Goal: Task Accomplishment & Management: Use online tool/utility

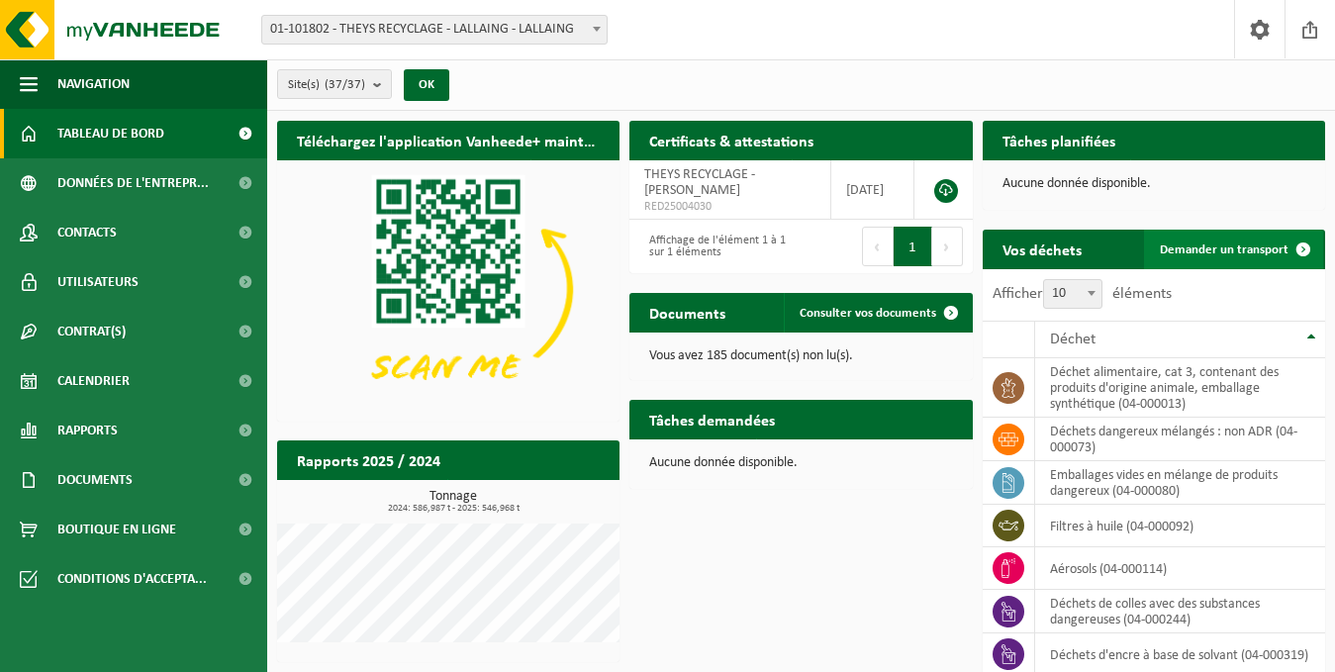
click at [1261, 244] on span "Demander un transport" at bounding box center [1224, 250] width 129 height 13
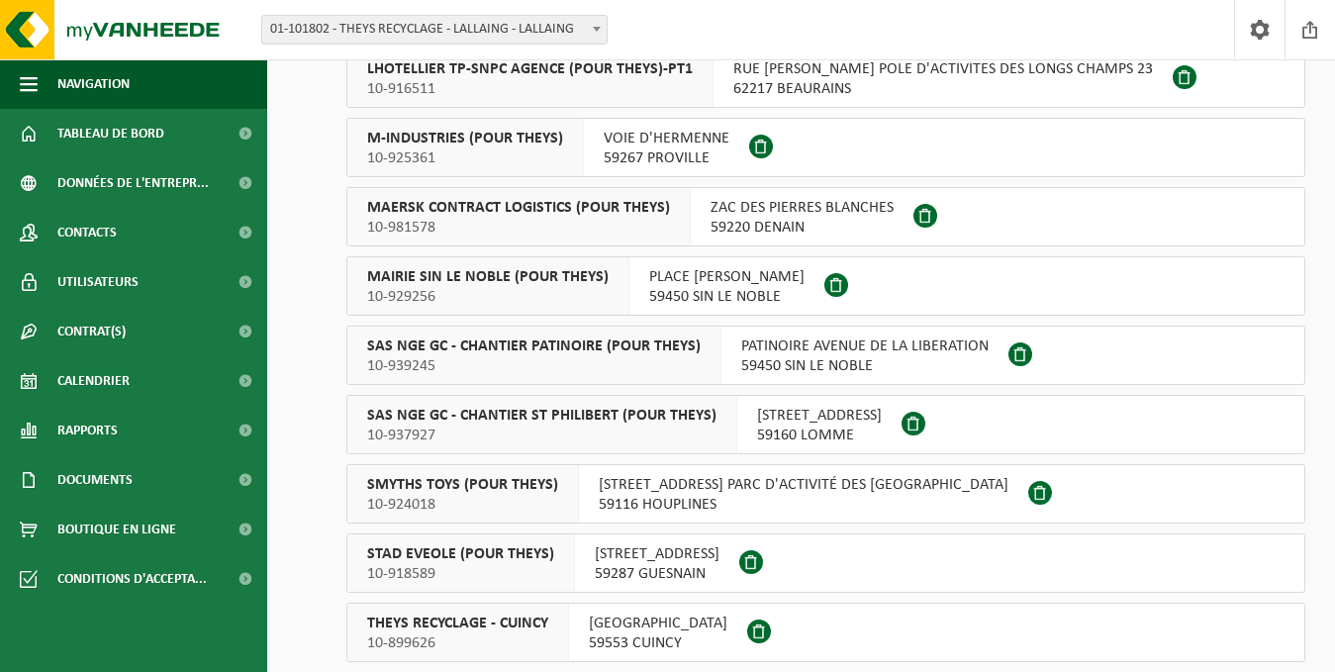
scroll to position [2155, 0]
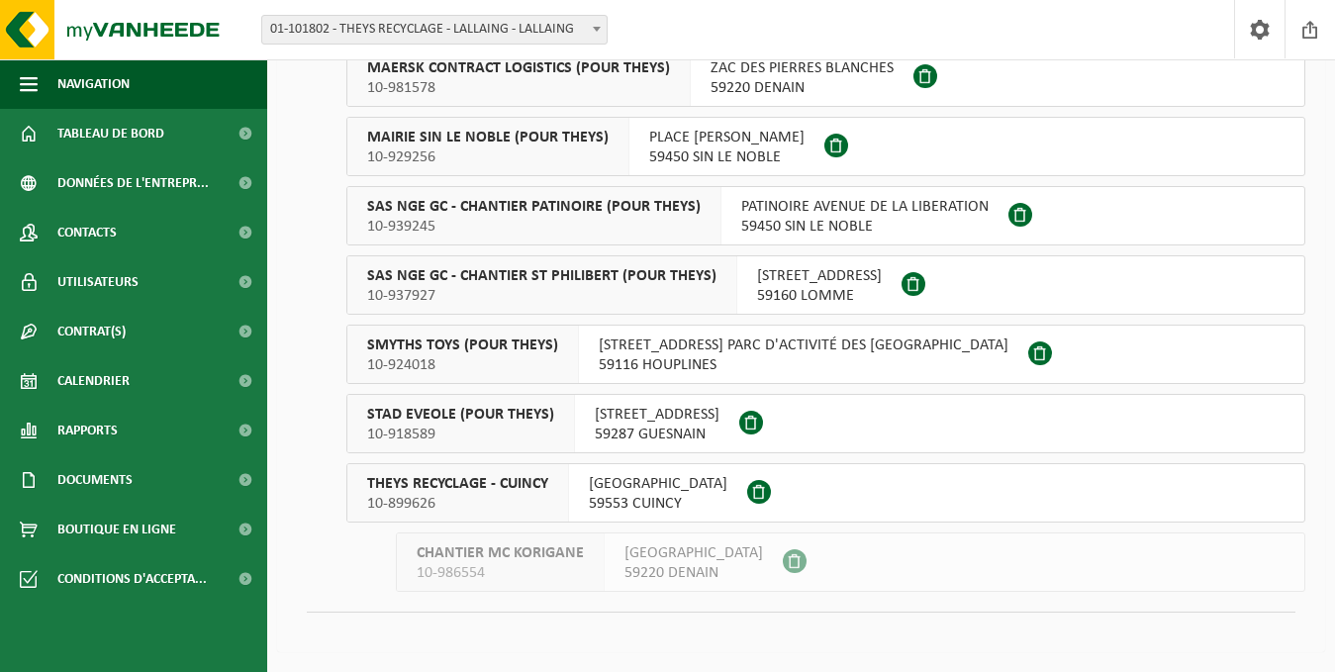
click at [485, 498] on span "10-899626" at bounding box center [457, 504] width 181 height 20
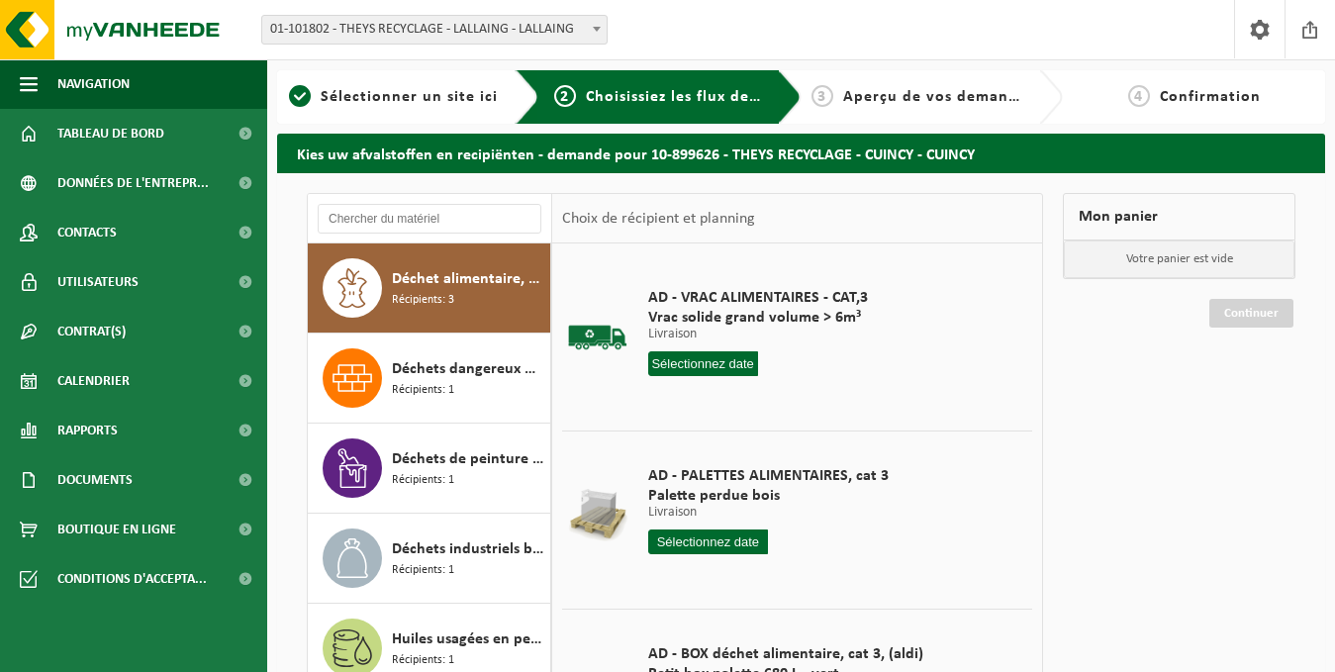
click at [706, 364] on input "text" at bounding box center [703, 363] width 110 height 25
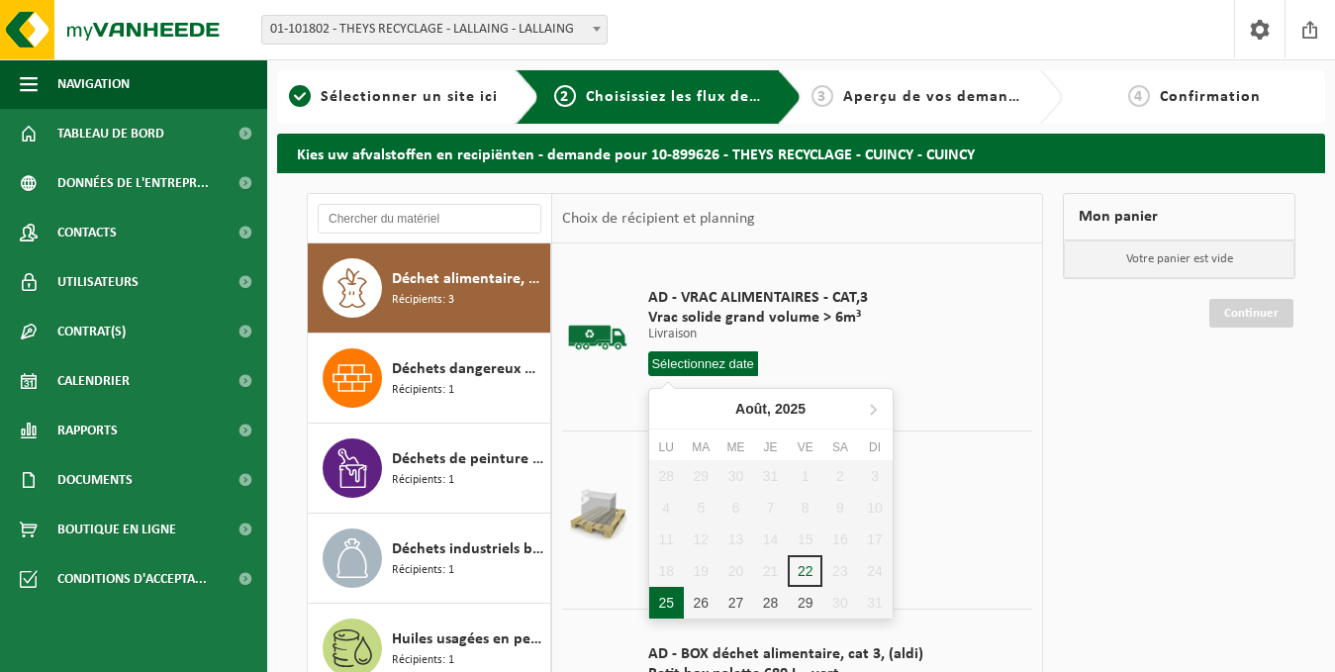
click at [661, 605] on div "25" at bounding box center [666, 603] width 35 height 32
type input "à partir de [DATE]"
type input "[DATE]"
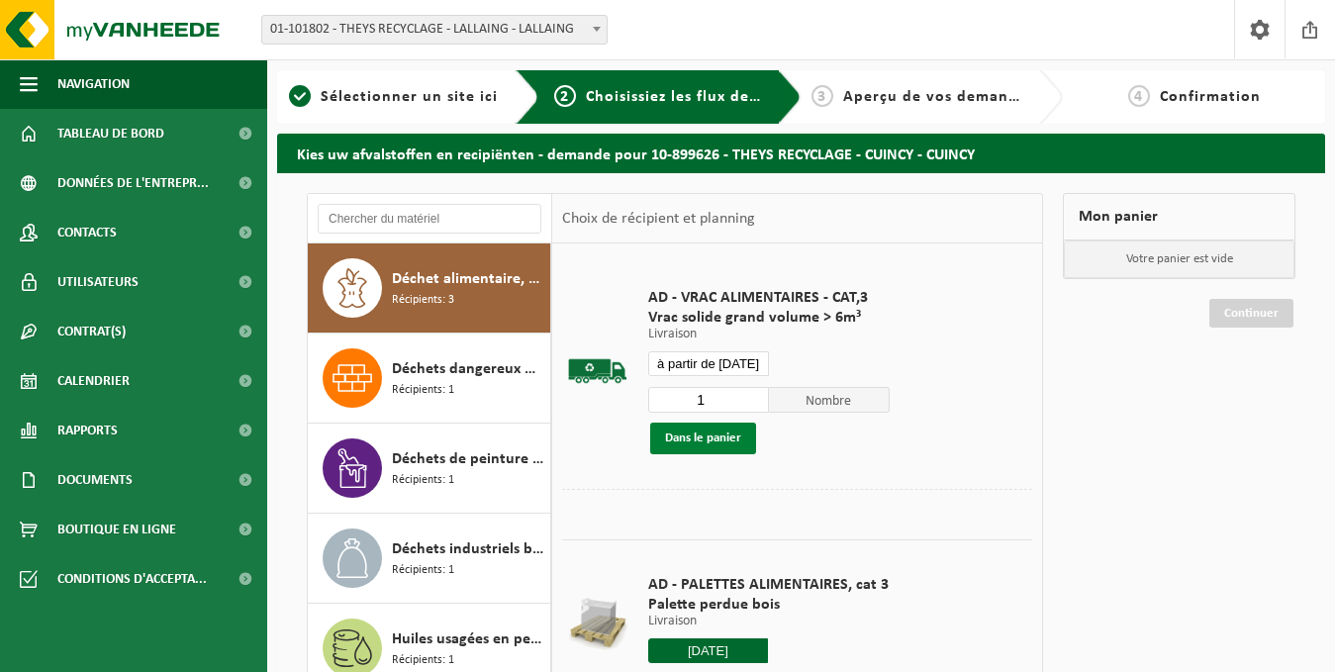
click at [729, 428] on button "Dans le panier" at bounding box center [703, 439] width 106 height 32
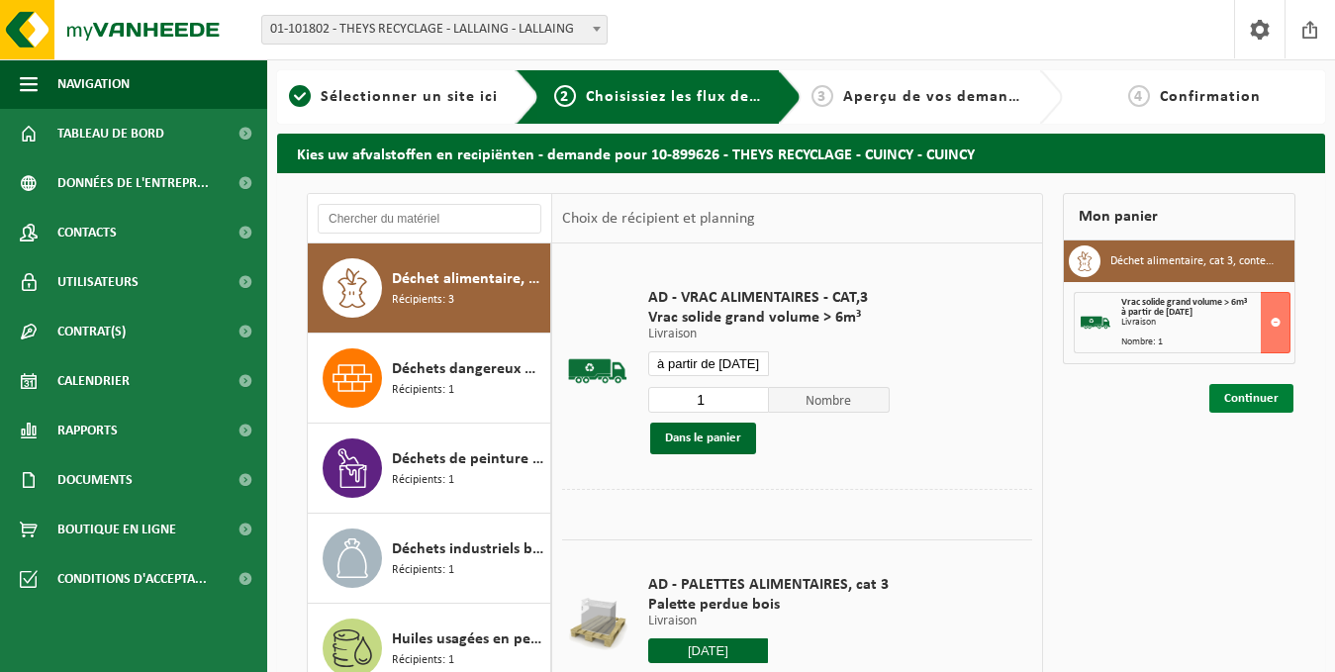
click at [1264, 388] on link "Continuer" at bounding box center [1252, 398] width 84 height 29
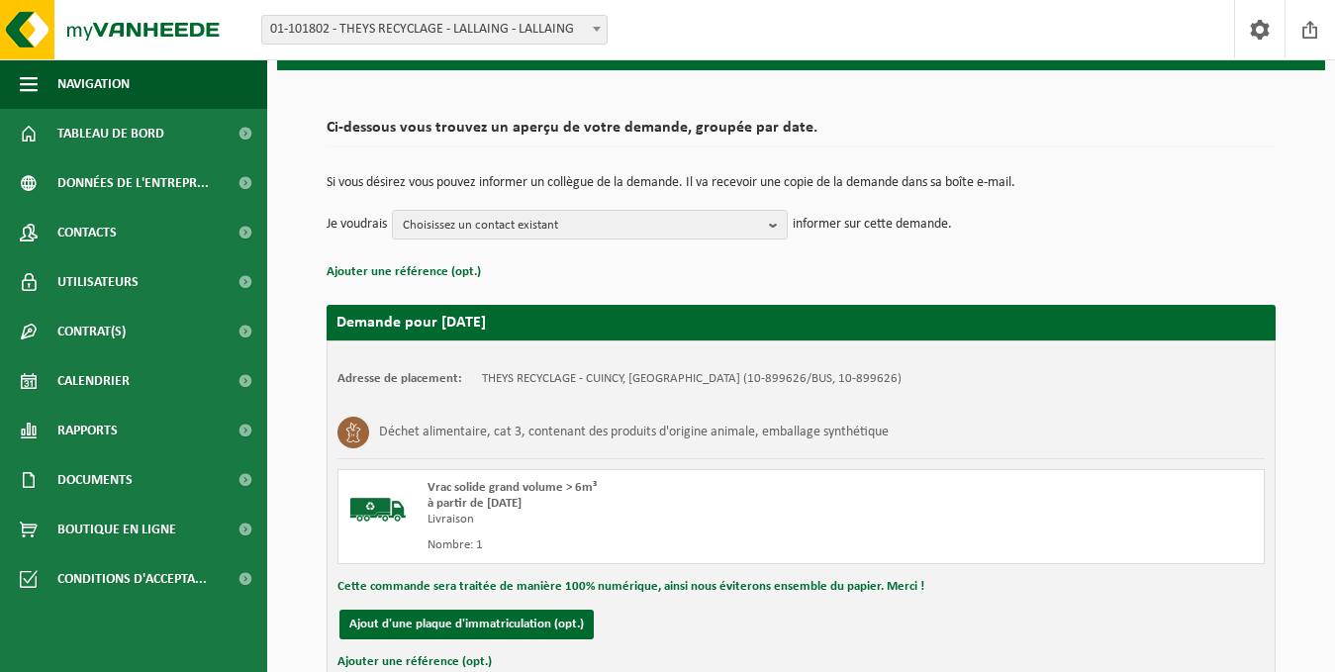
scroll to position [252, 0]
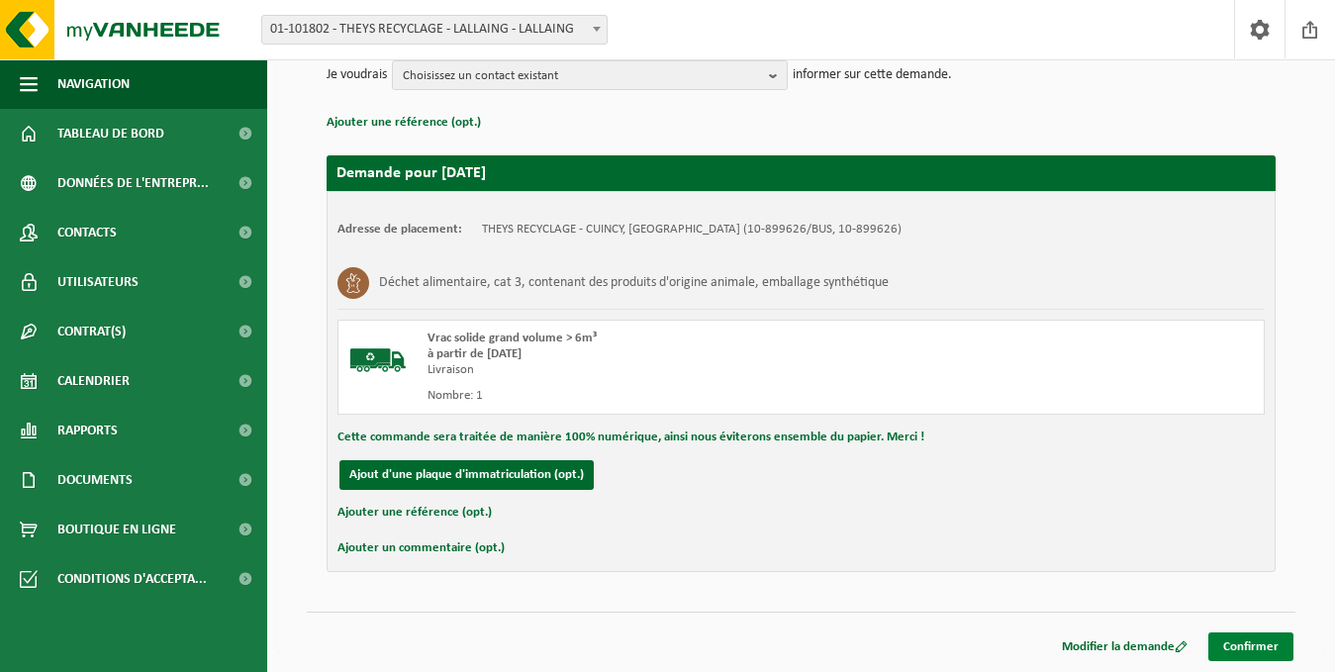
click at [1257, 641] on link "Confirmer" at bounding box center [1251, 647] width 85 height 29
